Goal: Check status: Check status

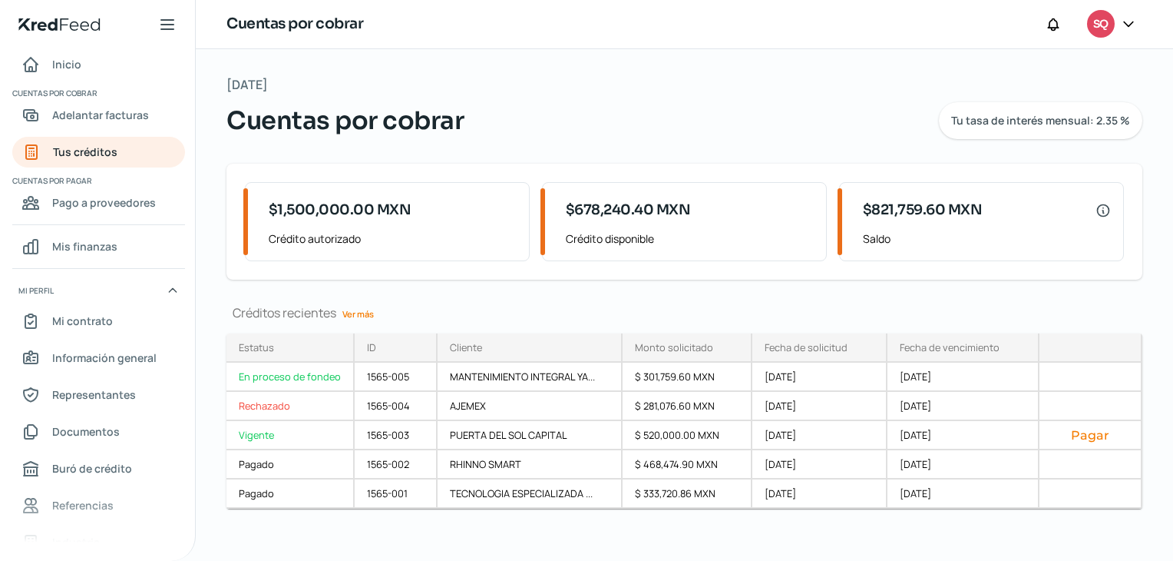
scroll to position [8, 0]
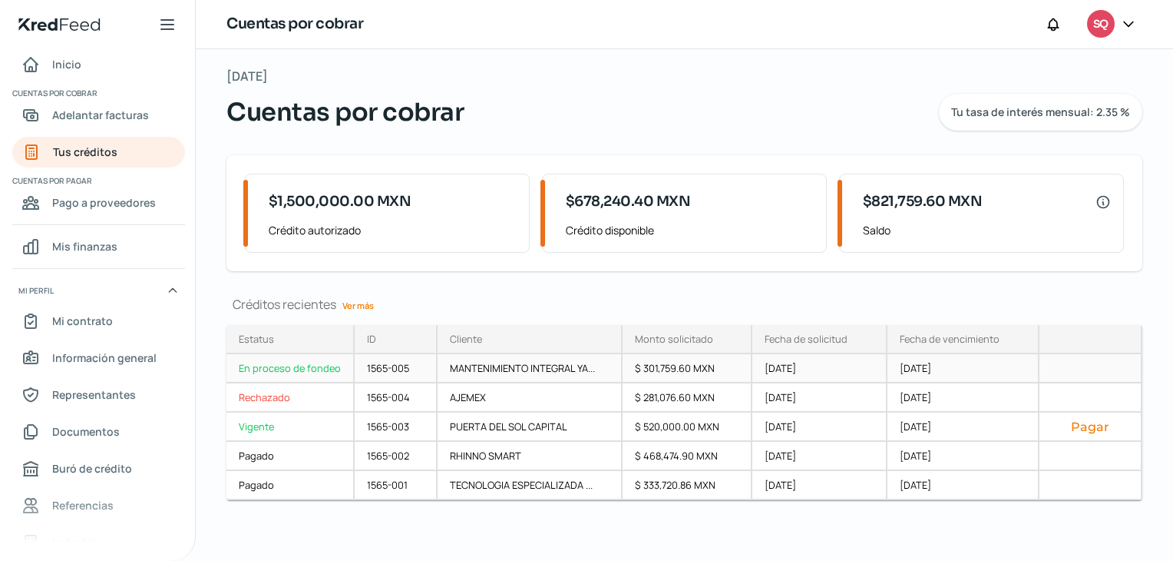
click at [286, 369] on div "En proceso de fondeo" at bounding box center [291, 368] width 128 height 29
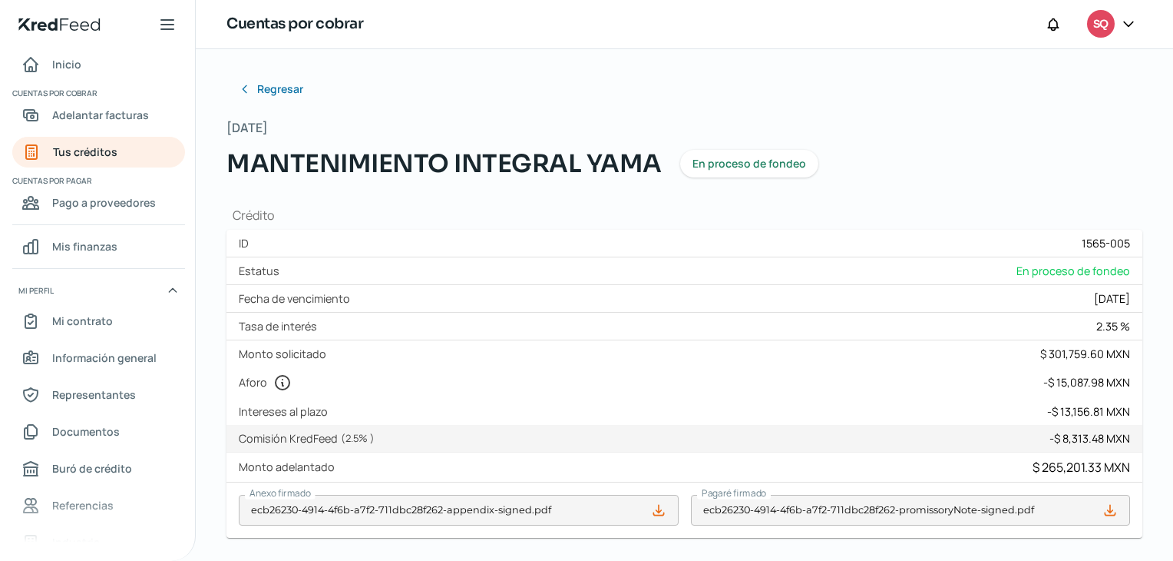
click at [734, 164] on span "En proceso de fondeo" at bounding box center [750, 163] width 114 height 11
click at [291, 93] on span "Regresar" at bounding box center [282, 89] width 46 height 11
